Goal: Transaction & Acquisition: Purchase product/service

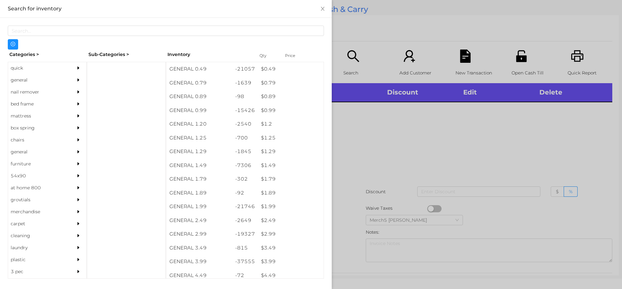
click at [76, 78] on icon "icon: caret-right" at bounding box center [78, 80] width 5 height 5
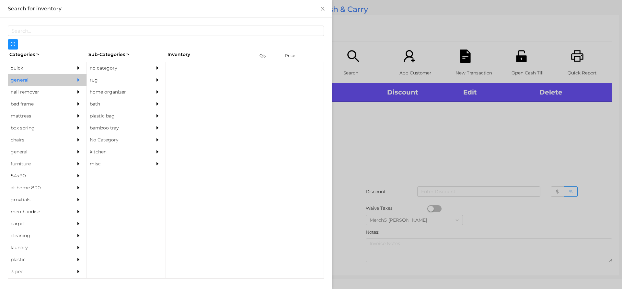
click at [125, 63] on div "no category" at bounding box center [116, 68] width 59 height 12
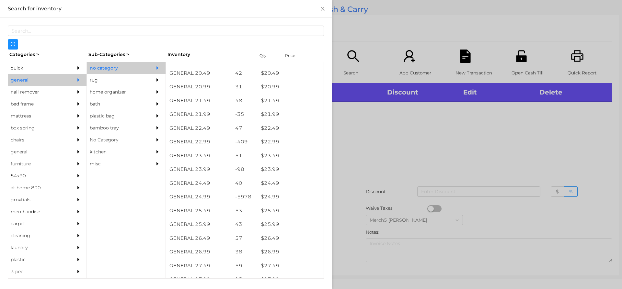
scroll to position [707, 0]
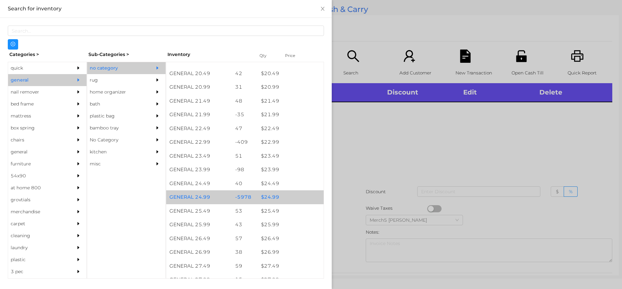
click at [290, 201] on div "$ 24.99" at bounding box center [291, 197] width 66 height 14
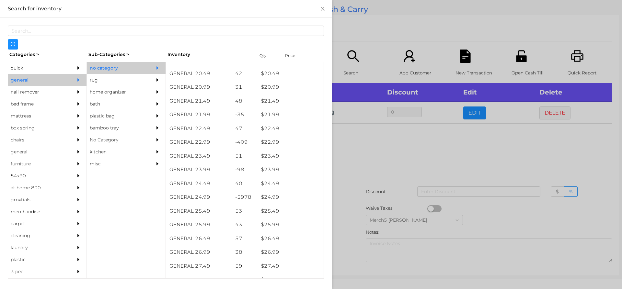
click at [392, 151] on div at bounding box center [311, 144] width 622 height 289
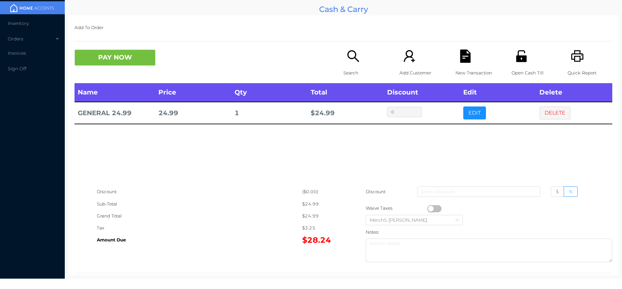
click at [343, 62] on div "Search" at bounding box center [365, 67] width 45 height 34
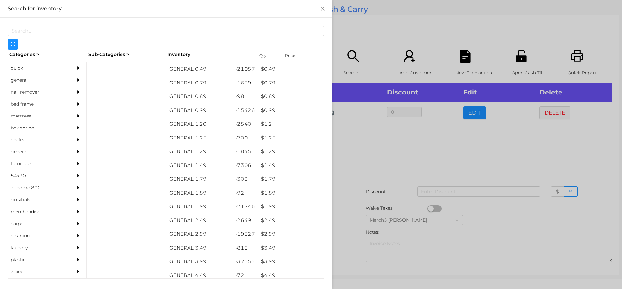
click at [461, 143] on div at bounding box center [311, 144] width 622 height 289
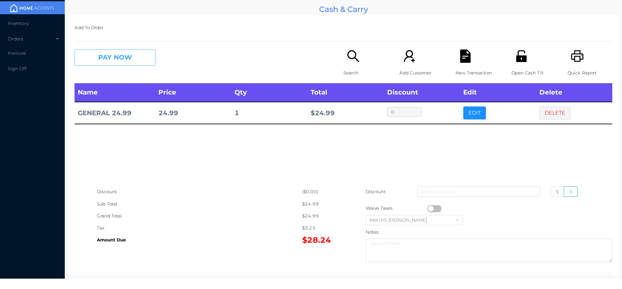
click at [141, 54] on button "PAY NOW" at bounding box center [115, 58] width 81 height 16
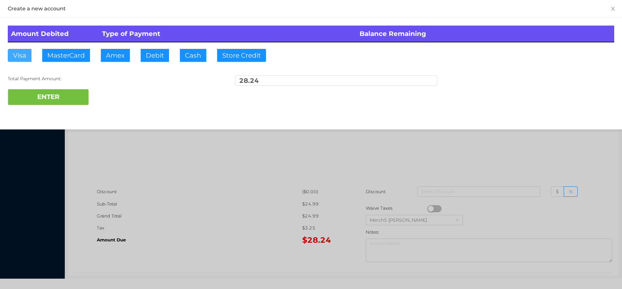
click at [24, 57] on button "Visa" at bounding box center [20, 55] width 24 height 13
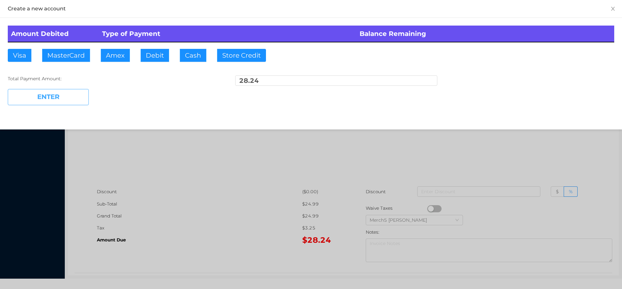
click at [60, 95] on button "ENTER" at bounding box center [48, 97] width 81 height 16
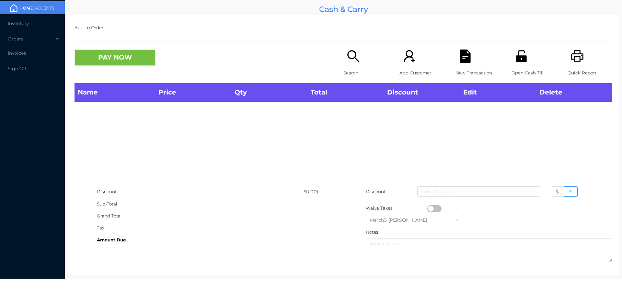
click at [576, 58] on icon "icon: printer" at bounding box center [577, 56] width 13 height 13
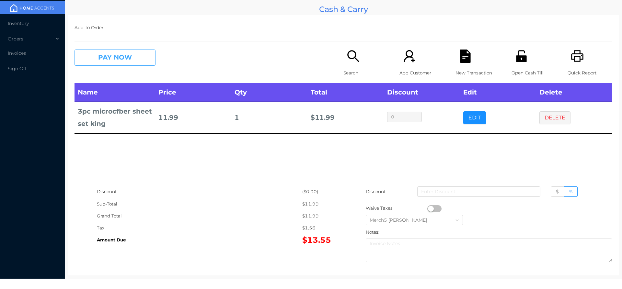
click at [133, 56] on button "PAY NOW" at bounding box center [115, 58] width 81 height 16
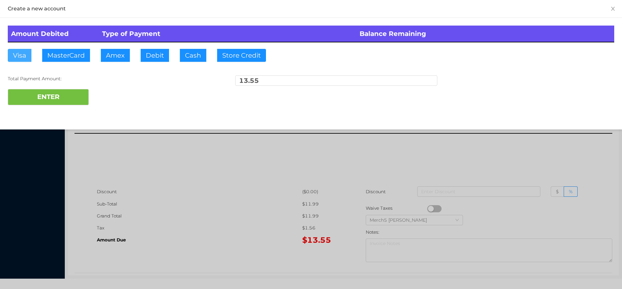
click at [26, 56] on button "Visa" at bounding box center [20, 55] width 24 height 13
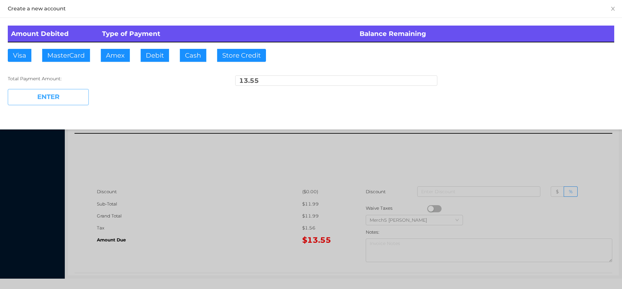
click at [65, 95] on button "ENTER" at bounding box center [48, 97] width 81 height 16
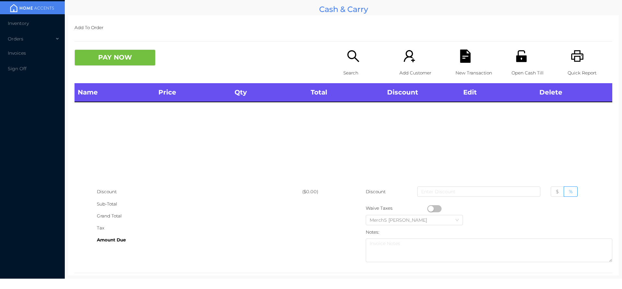
click at [350, 65] on div "Search" at bounding box center [365, 67] width 45 height 34
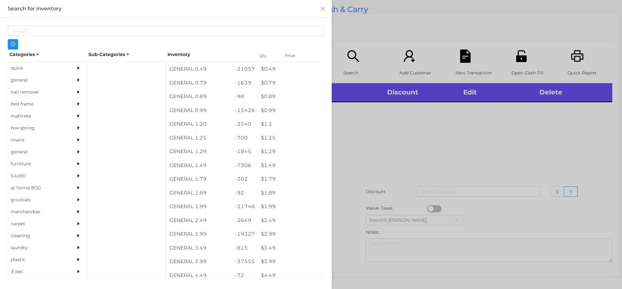
click at [67, 81] on div "general" at bounding box center [47, 80] width 78 height 12
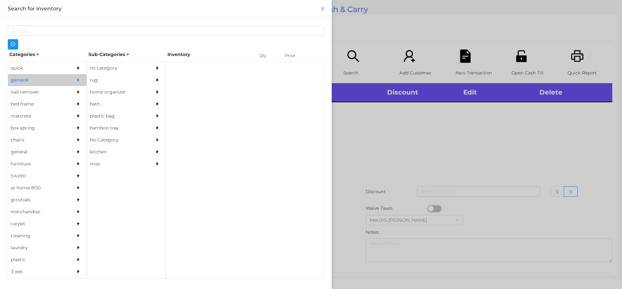
click at [74, 70] on div at bounding box center [80, 68] width 13 height 12
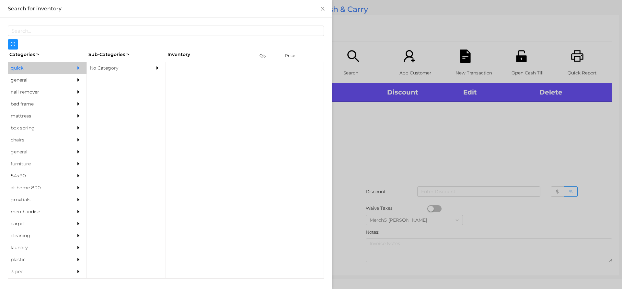
click at [132, 68] on div "No Category" at bounding box center [116, 68] width 59 height 12
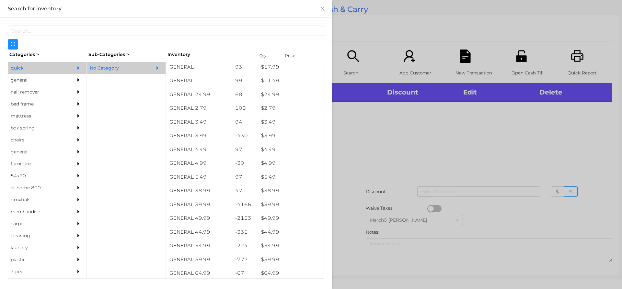
scroll to position [238, 0]
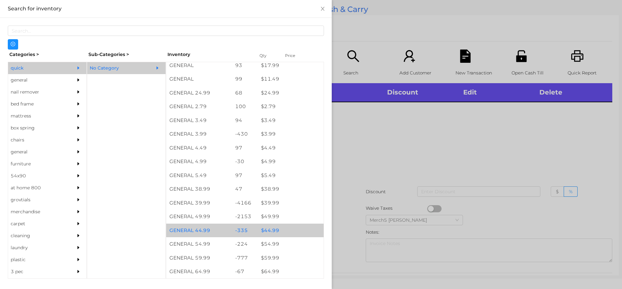
click at [292, 233] on div "$ 44.99" at bounding box center [291, 231] width 66 height 14
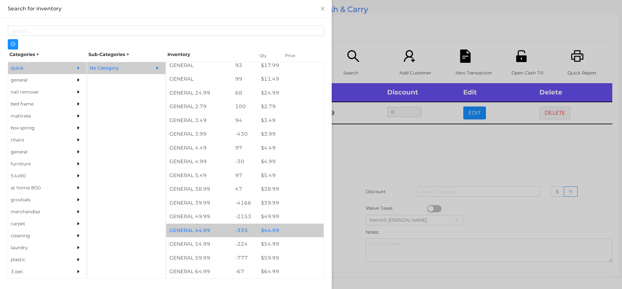
click at [399, 171] on div at bounding box center [311, 144] width 622 height 289
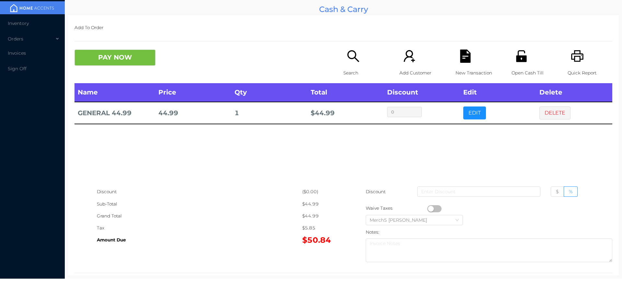
click at [358, 65] on div "Search" at bounding box center [365, 67] width 45 height 34
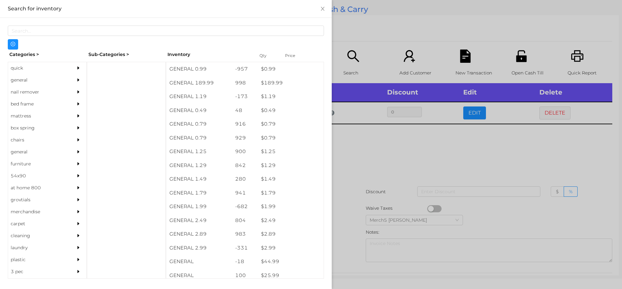
click at [69, 76] on div "general" at bounding box center [47, 80] width 78 height 12
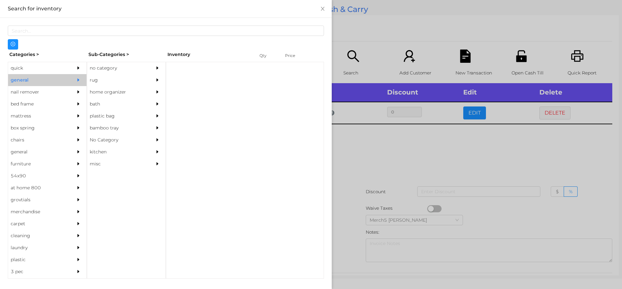
click at [123, 65] on div "no category" at bounding box center [116, 68] width 59 height 12
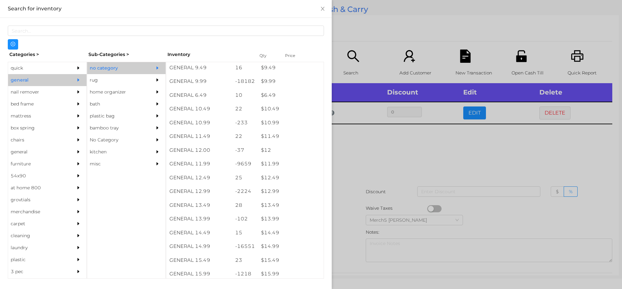
scroll to position [386, 0]
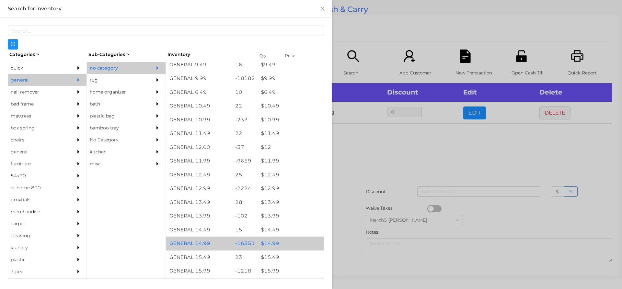
click at [283, 245] on div "$ 14.99" at bounding box center [291, 244] width 66 height 14
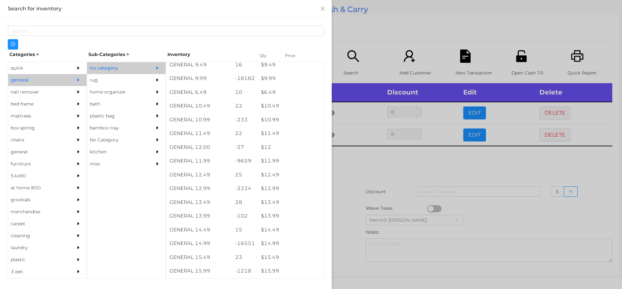
click at [388, 170] on div at bounding box center [311, 144] width 622 height 289
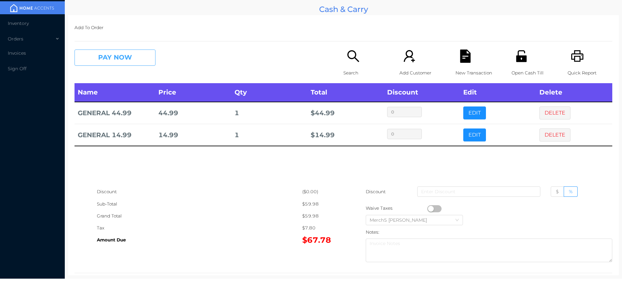
click at [149, 55] on button "PAY NOW" at bounding box center [115, 58] width 81 height 16
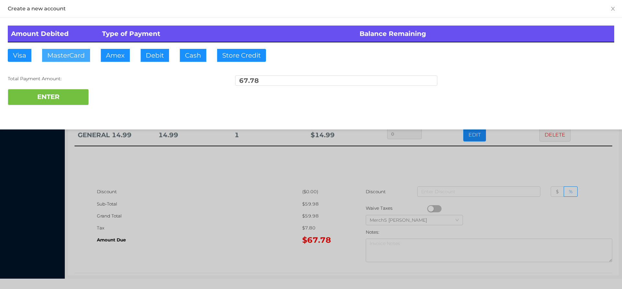
click at [78, 57] on button "MasterCard" at bounding box center [66, 55] width 48 height 13
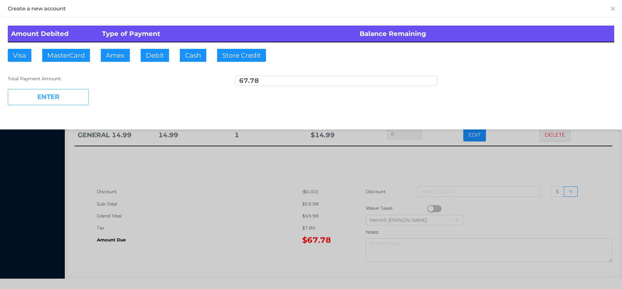
click at [81, 98] on button "ENTER" at bounding box center [48, 97] width 81 height 16
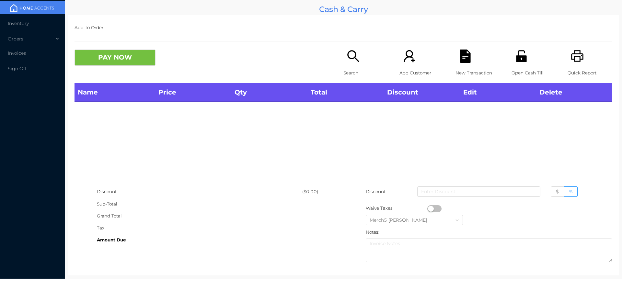
click at [575, 56] on icon "icon: printer" at bounding box center [577, 56] width 13 height 13
